Goal: Information Seeking & Learning: Understand process/instructions

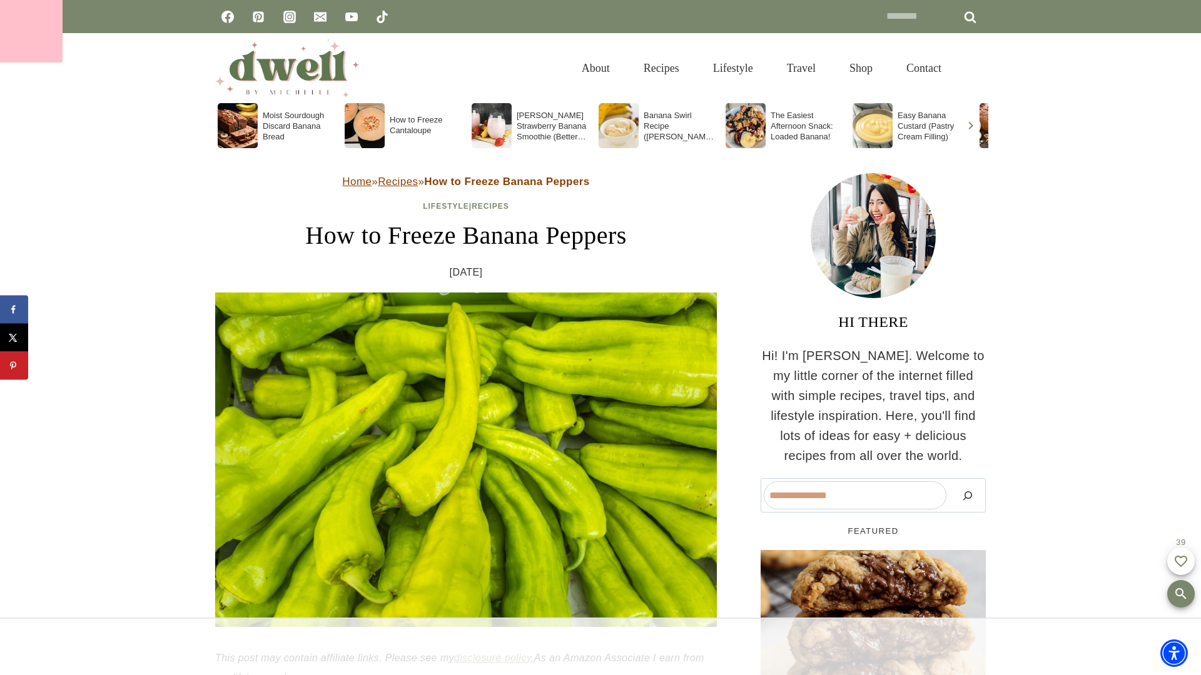
click at [31, 31] on div at bounding box center [31, 31] width 63 height 63
